Goal: Task Accomplishment & Management: Use online tool/utility

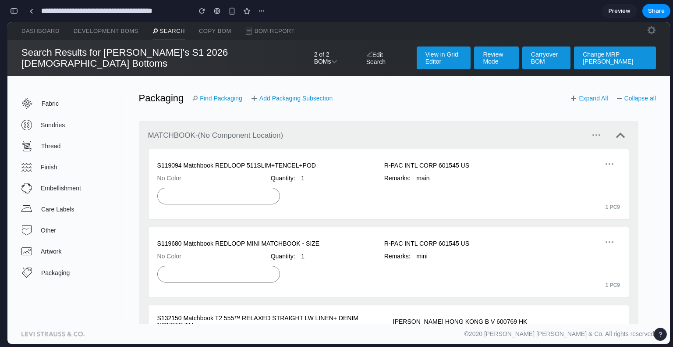
scroll to position [2452, 0]
click at [82, 269] on span "Packaging" at bounding box center [80, 272] width 79 height 7
click at [220, 95] on link "Find Packaging" at bounding box center [217, 98] width 50 height 7
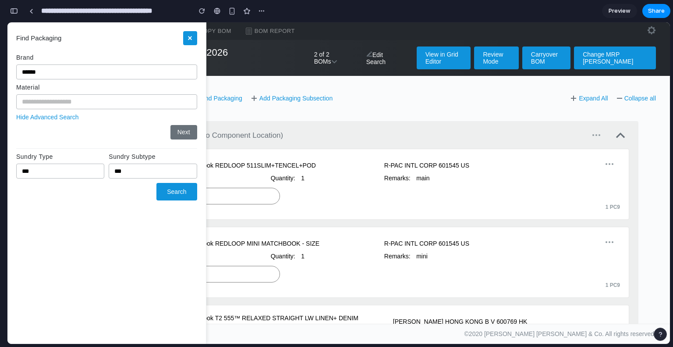
click at [194, 42] on button "×" at bounding box center [190, 38] width 14 height 14
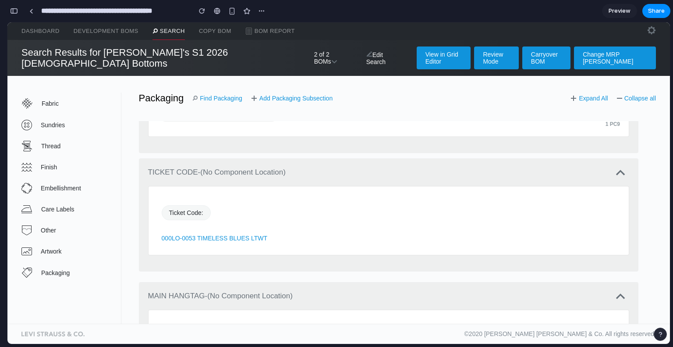
scroll to position [741, 0]
click at [276, 95] on link "Add Packaging Subsection" at bounding box center [292, 98] width 82 height 7
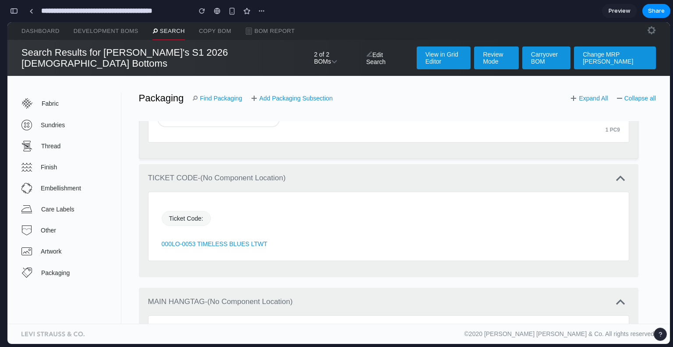
scroll to position [735, 0]
click at [206, 95] on link "Find Packaging" at bounding box center [217, 98] width 50 height 7
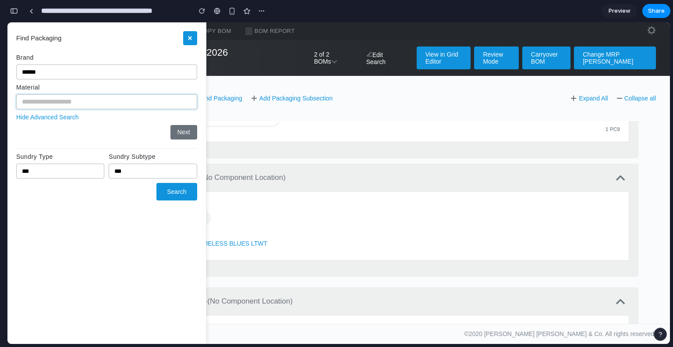
click at [69, 105] on input "text" at bounding box center [106, 101] width 181 height 15
type input "***"
click at [177, 135] on button "Next" at bounding box center [184, 132] width 27 height 14
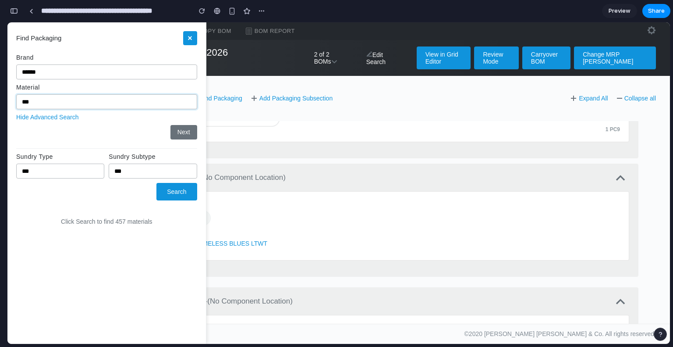
click at [88, 101] on input "***" at bounding box center [106, 101] width 181 height 15
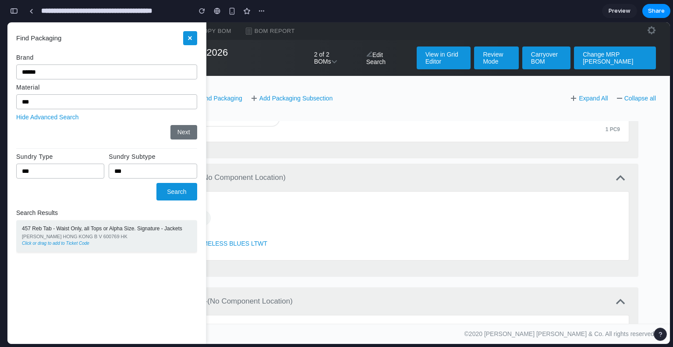
click at [107, 231] on div "457 Reb Tab - Waist Only, all Tops or Alpha Size. Signature - Jackets" at bounding box center [107, 229] width 170 height 6
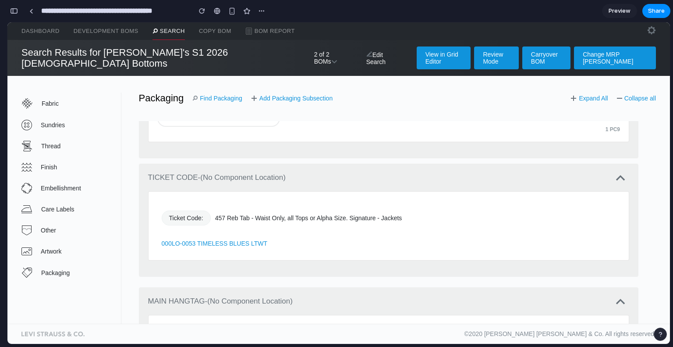
click at [107, 231] on link "Other" at bounding box center [71, 230] width 100 height 21
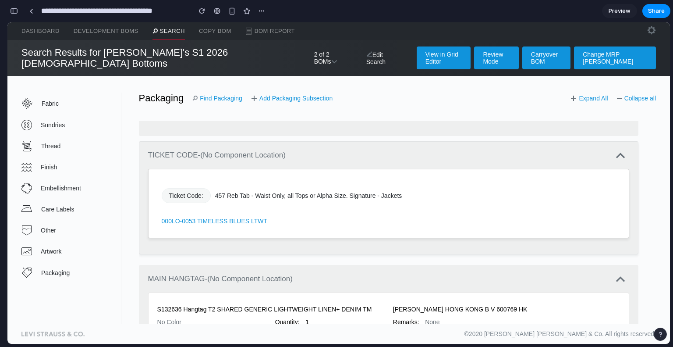
scroll to position [759, 0]
